Goal: Information Seeking & Learning: Learn about a topic

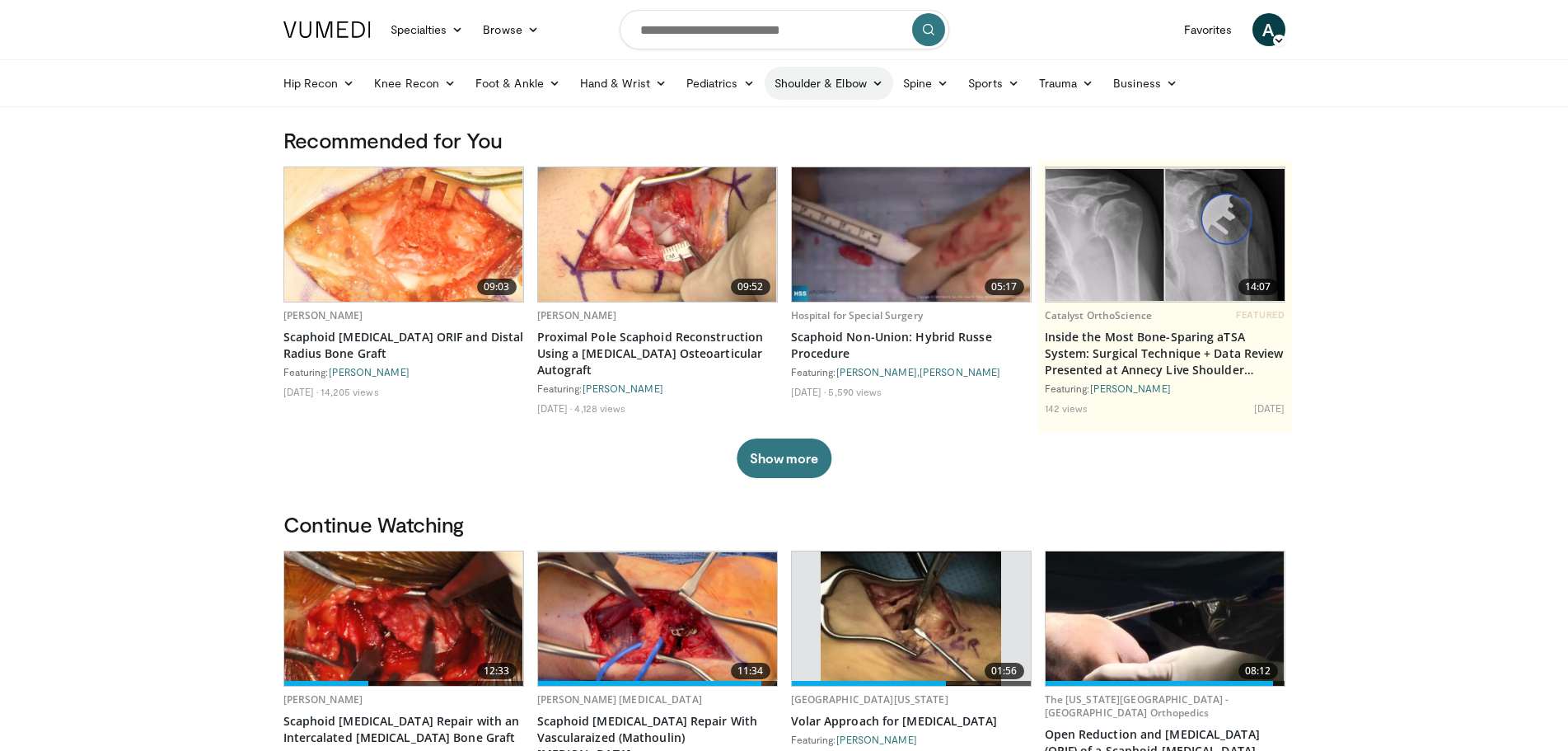
click at [875, 80] on icon at bounding box center [877, 83] width 12 height 12
click at [718, 142] on link "Shoulder" at bounding box center [794, 148] width 196 height 26
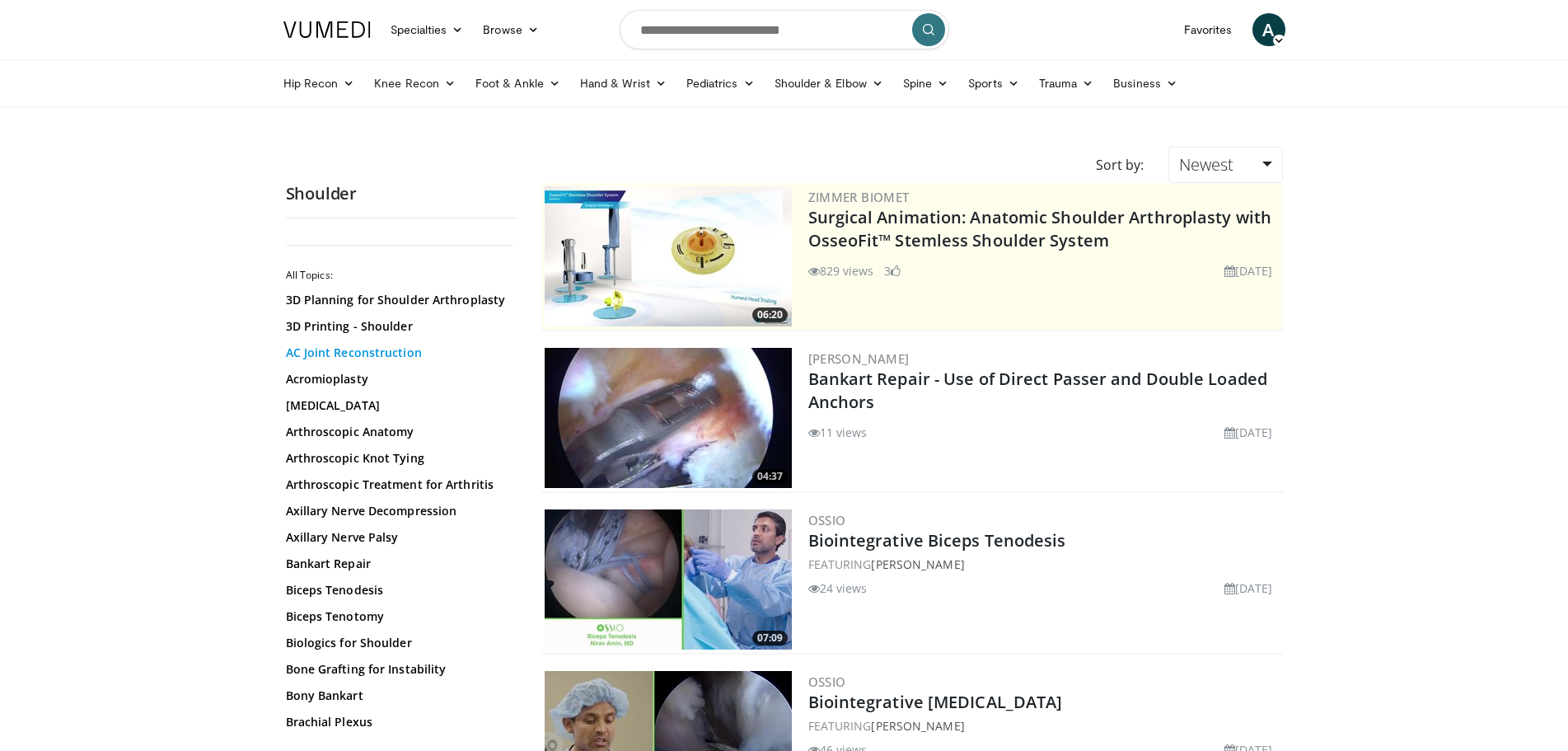
click at [382, 347] on link "AC Joint Reconstruction" at bounding box center [397, 352] width 223 height 16
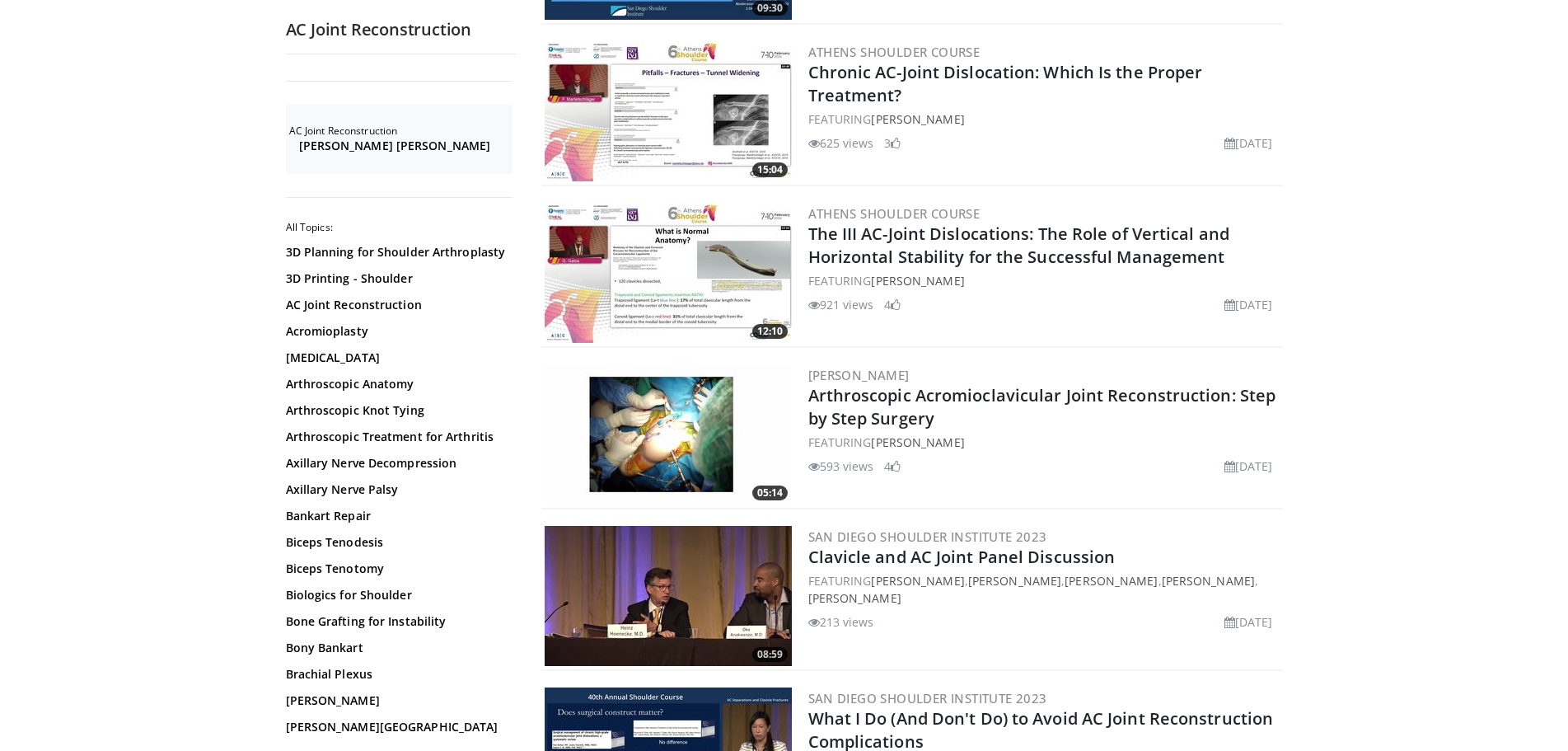
scroll to position [3546, 0]
